Goal: Feedback & Contribution: Contribute content

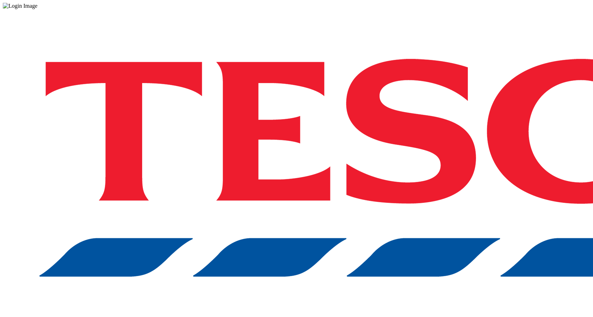
click at [3, 9] on div at bounding box center [296, 6] width 587 height 6
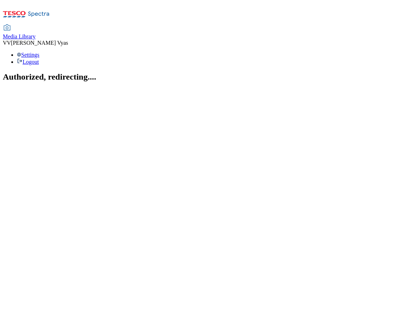
click at [36, 34] on span "Media Library" at bounding box center [19, 37] width 33 height 6
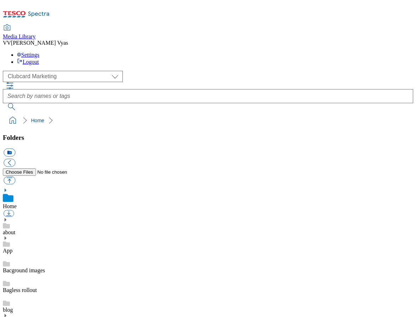
scroll to position [5, 0]
click at [8, 218] on icon at bounding box center [5, 220] width 5 height 5
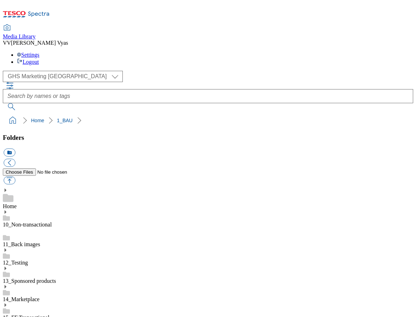
click at [13, 194] on use at bounding box center [8, 198] width 11 height 8
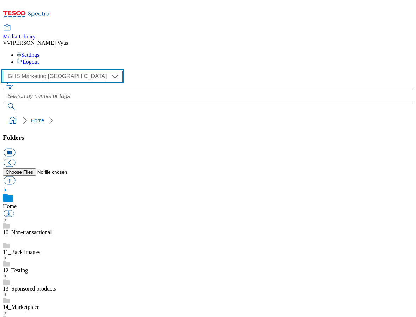
select select "flare-ghs-roi"
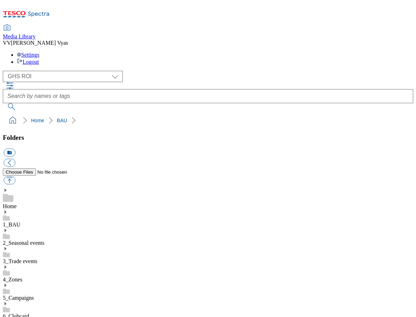
click at [15, 149] on button "icon_new_folder" at bounding box center [10, 153] width 12 height 8
type input "2531"
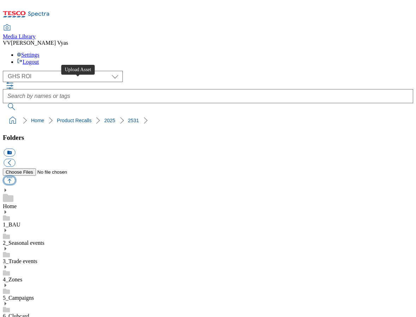
click at [15, 177] on button "button" at bounding box center [10, 181] width 12 height 8
type input "C:\fakepath\2531-WF-493950-Product Recall-Various Bare Pantry Chocolate Covered…"
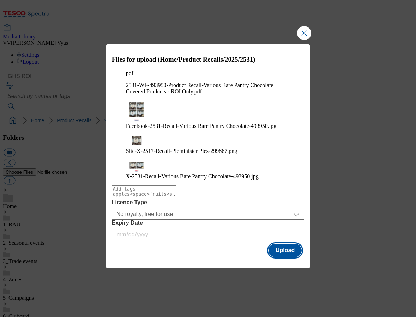
click at [284, 244] on button "Upload" at bounding box center [284, 250] width 33 height 13
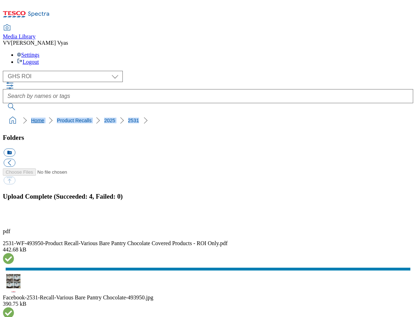
drag, startPoint x: 130, startPoint y: 67, endPoint x: 6, endPoint y: 67, distance: 124.5
click at [7, 114] on ol "Home Product Recalls 2025 2531" at bounding box center [210, 120] width 406 height 13
copy ol "Home Product Recalls 2025 2531"
click at [14, 215] on button "button" at bounding box center [9, 218] width 11 height 7
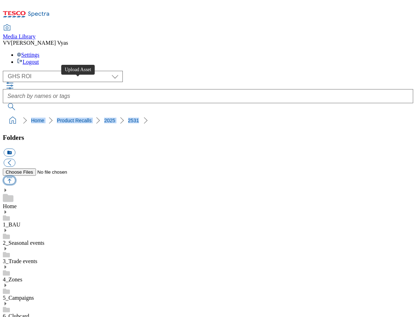
click at [15, 177] on button "button" at bounding box center [10, 181] width 12 height 8
type input "C:\fakepath\2531-WF-493950-Product Recall-Various Bare Pantry Chocolate Covered…"
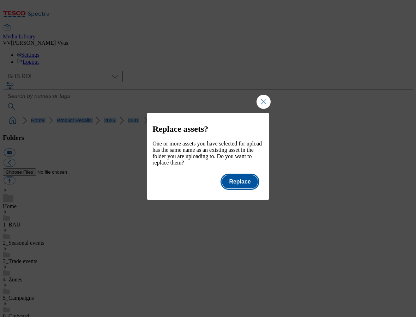
click at [244, 186] on button "Replace" at bounding box center [240, 181] width 36 height 13
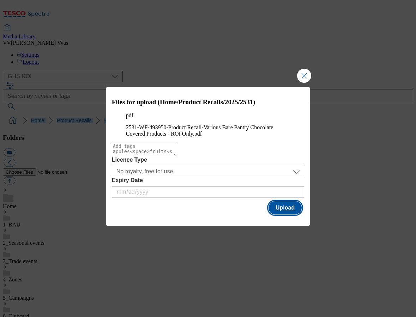
click at [290, 215] on button "Upload" at bounding box center [284, 207] width 33 height 13
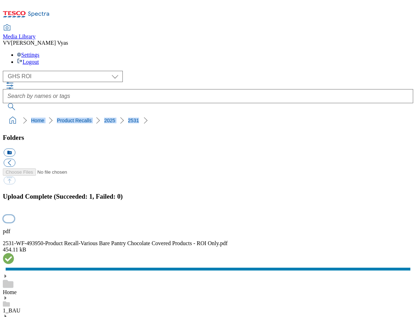
click at [14, 215] on button "button" at bounding box center [9, 218] width 11 height 7
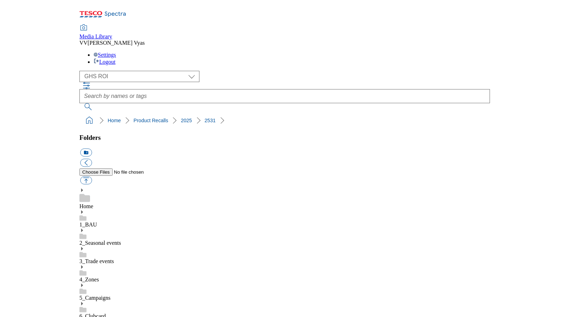
scroll to position [23, 0]
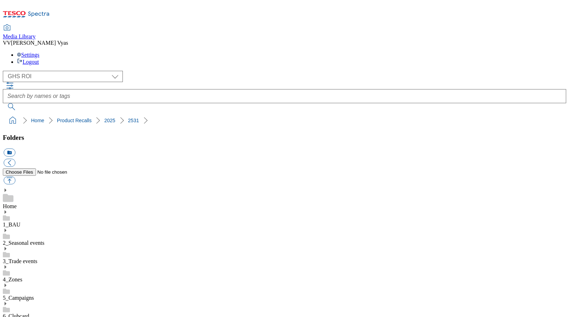
scroll to position [209, 0]
